Goal: Navigation & Orientation: Find specific page/section

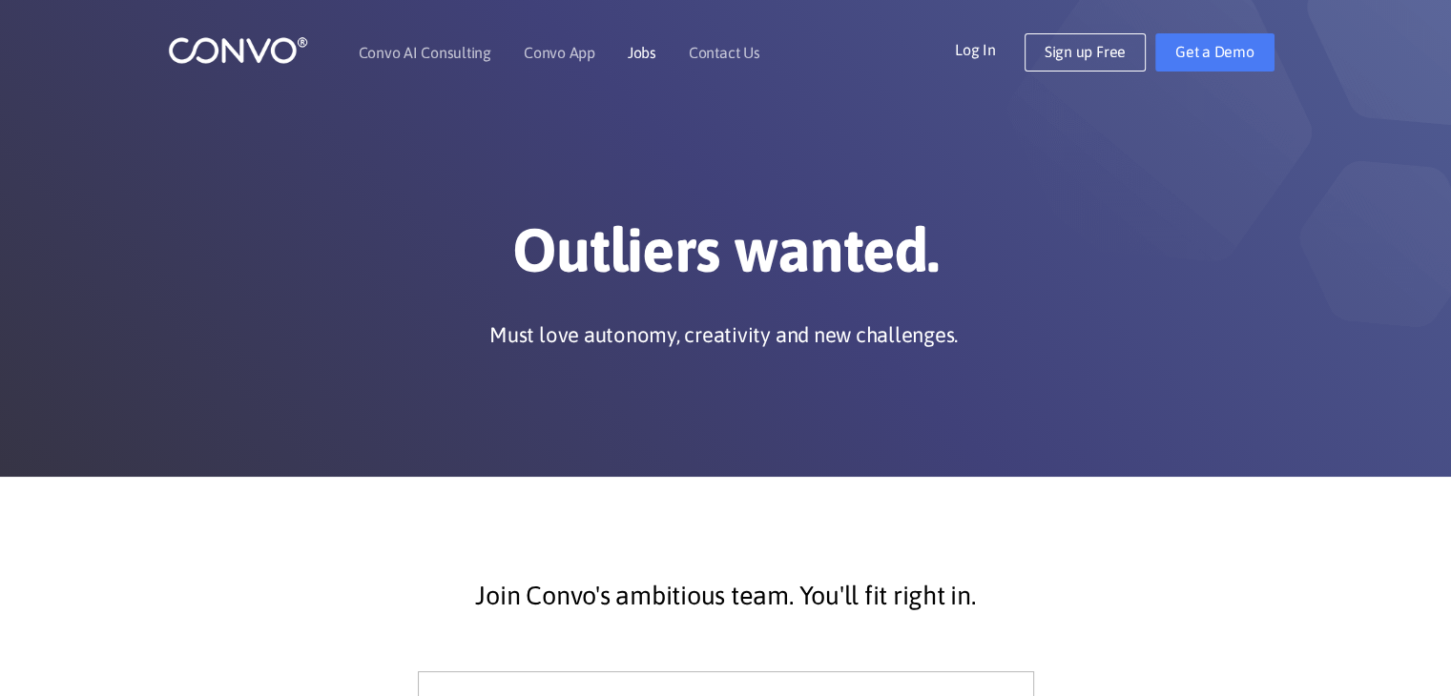
click at [629, 57] on link "Jobs" at bounding box center [642, 52] width 29 height 15
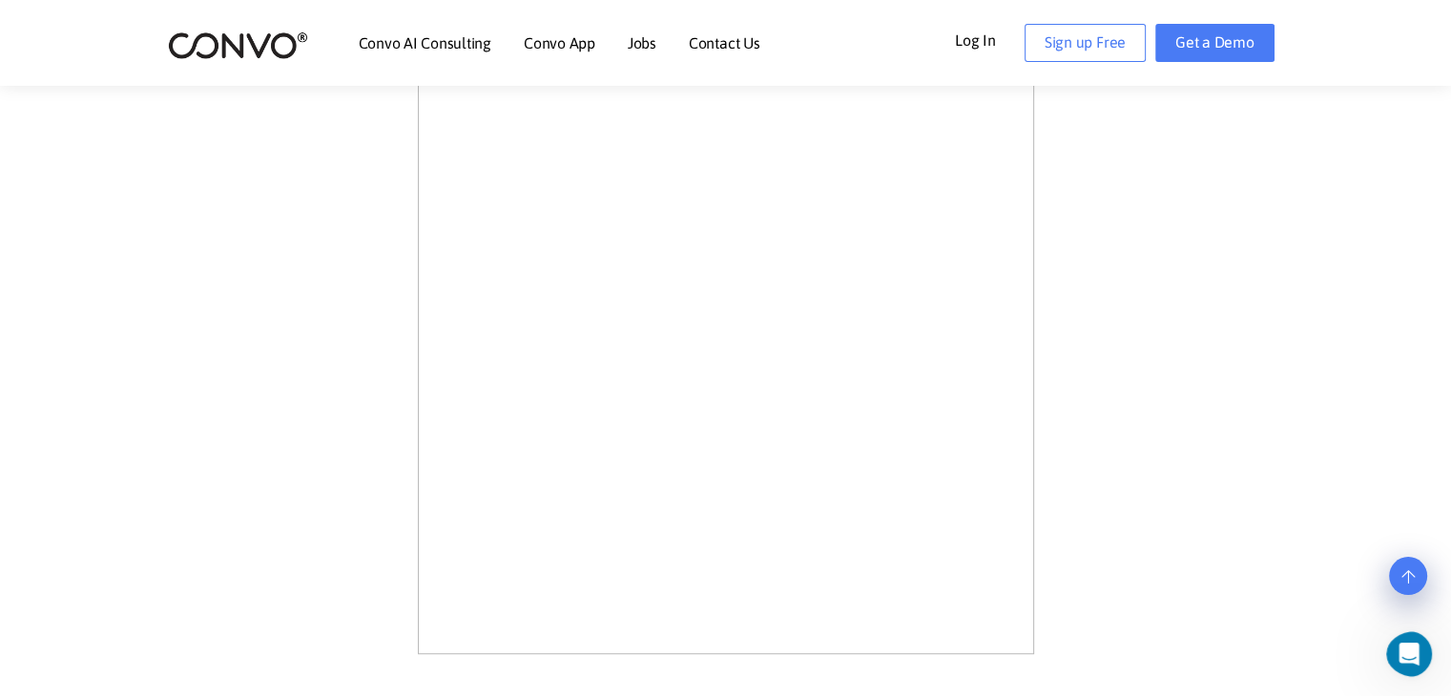
scroll to position [1221, 0]
